Goal: Task Accomplishment & Management: Complete application form

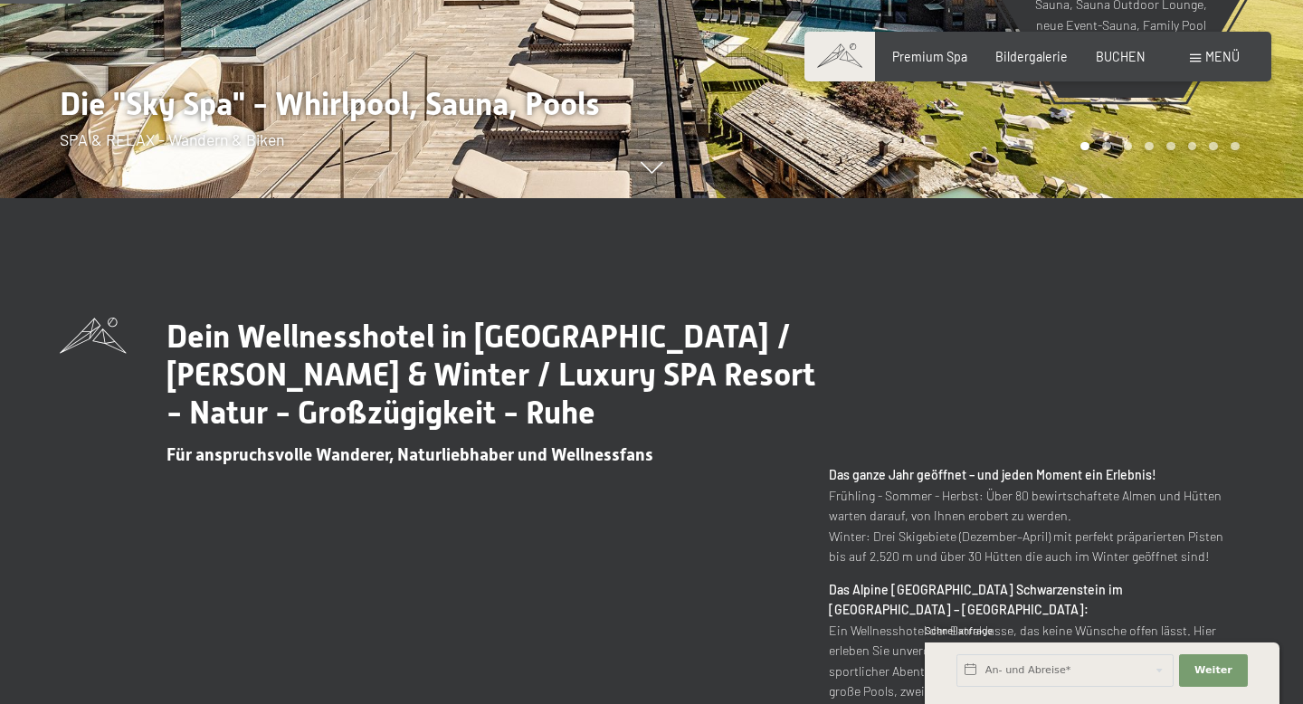
scroll to position [510, 0]
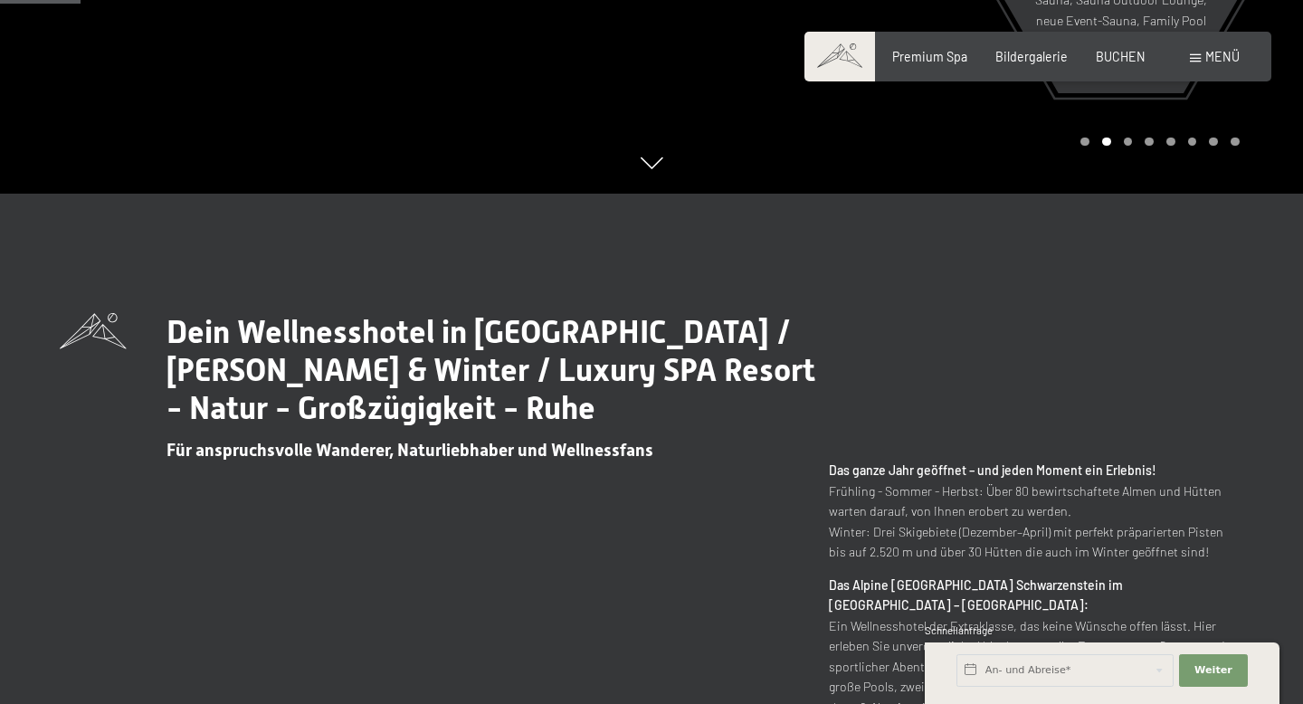
click at [1205, 65] on div "Buchen Anfragen Premium Spa Bildergalerie BUCHEN Menü DE IT EN Gutschein Bilder…" at bounding box center [1037, 57] width 403 height 18
click at [1218, 59] on span "Menü" at bounding box center [1222, 56] width 34 height 15
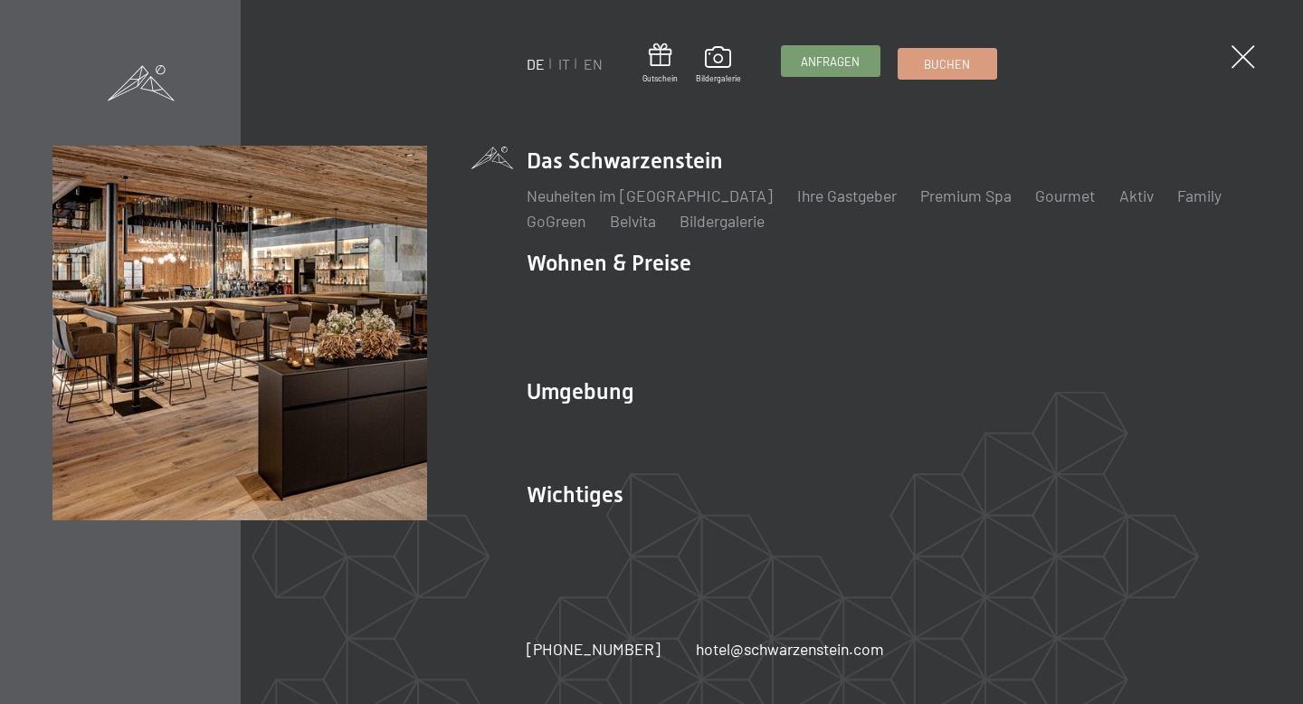
click at [829, 77] on div "Anfragen Buchen" at bounding box center [889, 64] width 216 height 32
click at [834, 76] on div "Anfragen" at bounding box center [831, 61] width 100 height 32
click at [833, 67] on span "Anfragen" at bounding box center [830, 61] width 59 height 16
